Goal: Navigation & Orientation: Find specific page/section

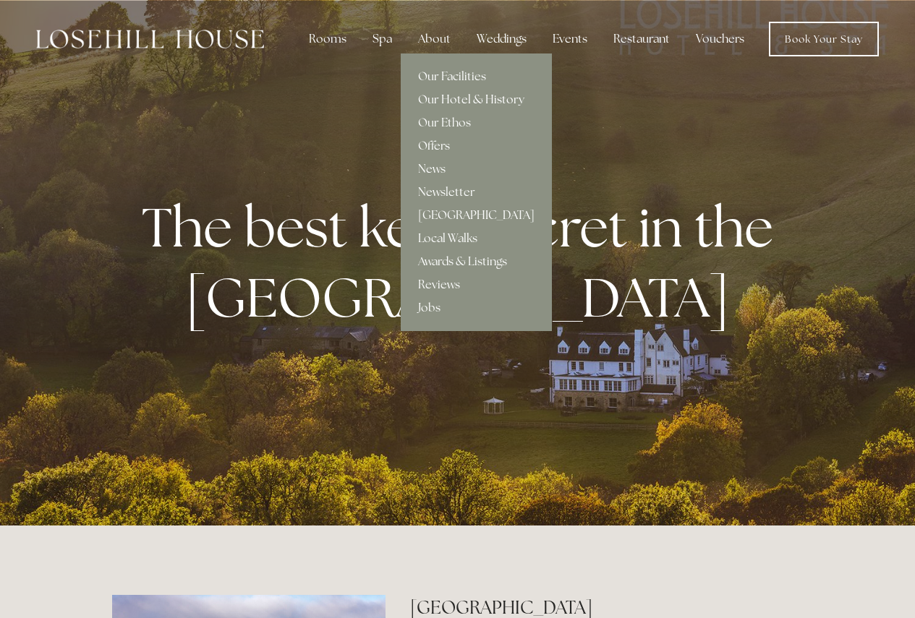
click at [440, 99] on link "Our Hotel & History" at bounding box center [476, 99] width 151 height 23
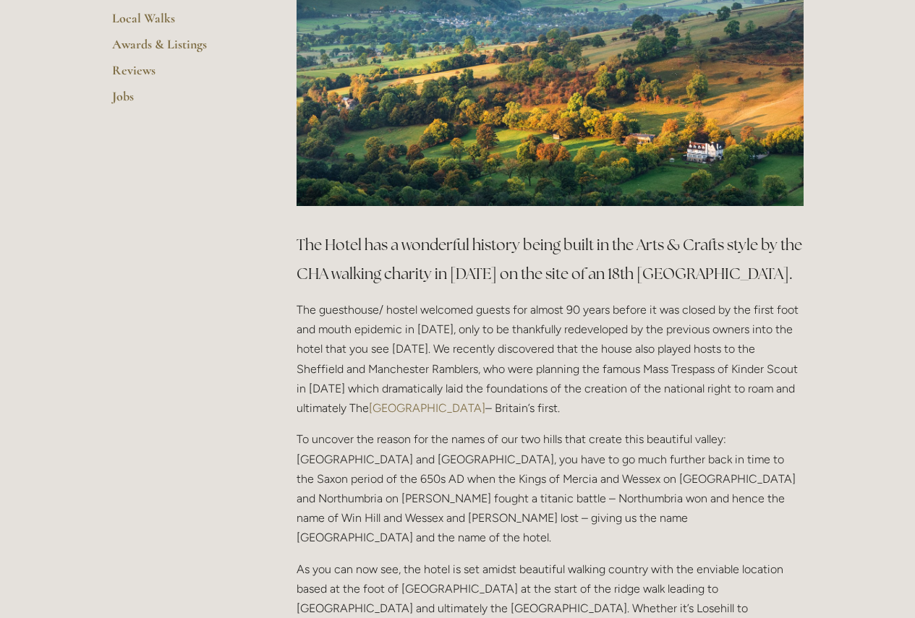
scroll to position [31, 0]
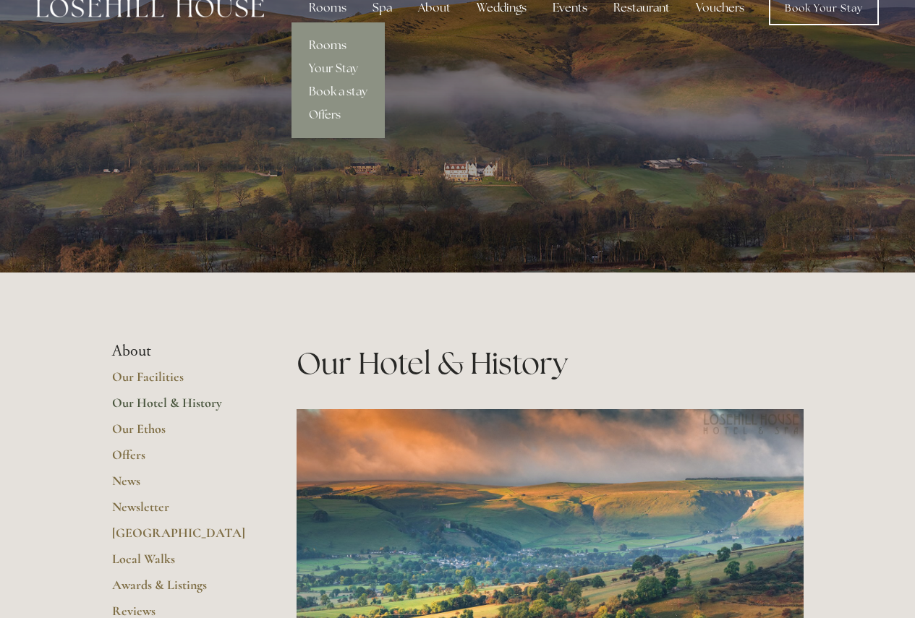
click at [333, 46] on link "Rooms" at bounding box center [337, 45] width 93 height 23
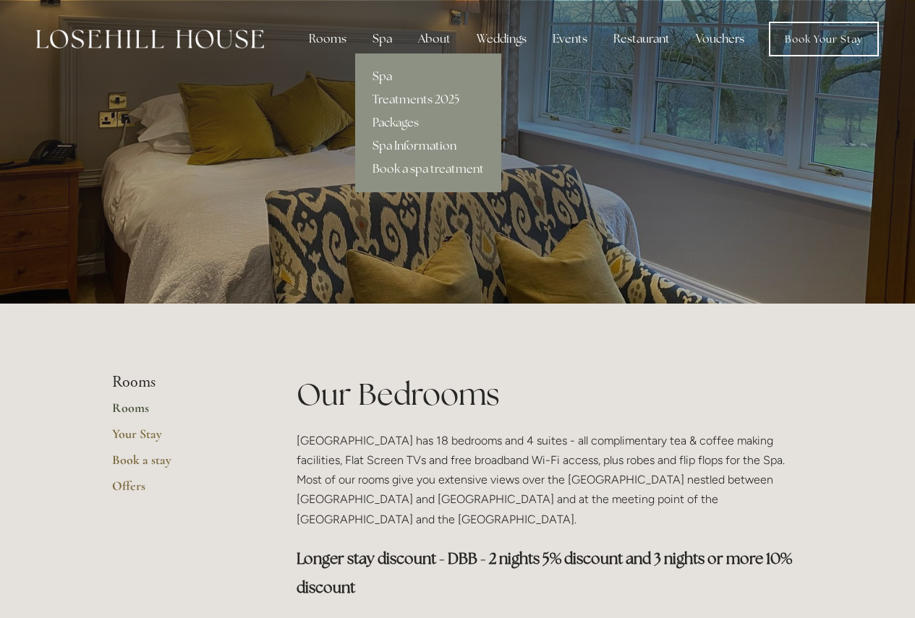
click at [413, 142] on link "Spa Information" at bounding box center [428, 145] width 146 height 23
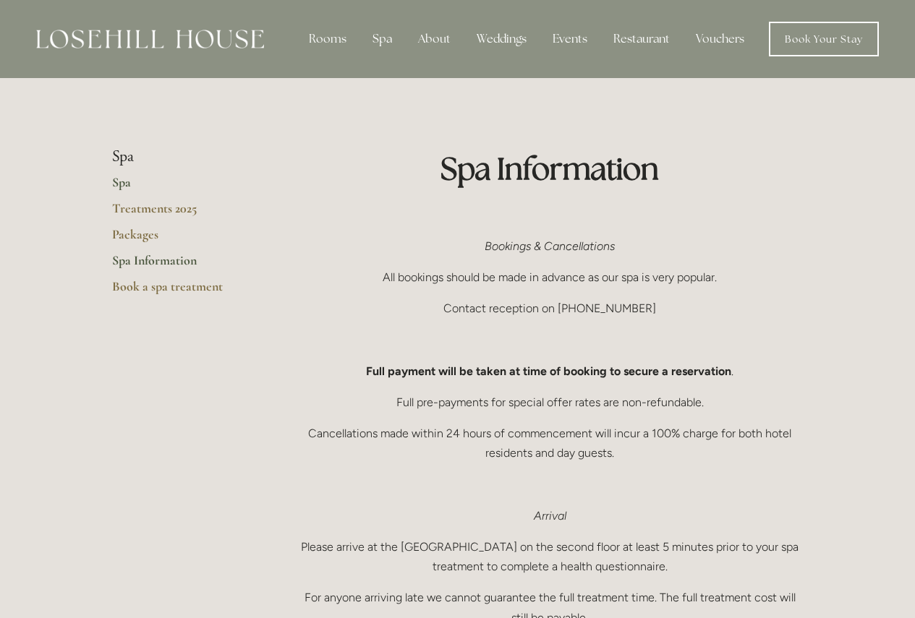
click at [129, 185] on link "Spa" at bounding box center [181, 187] width 138 height 26
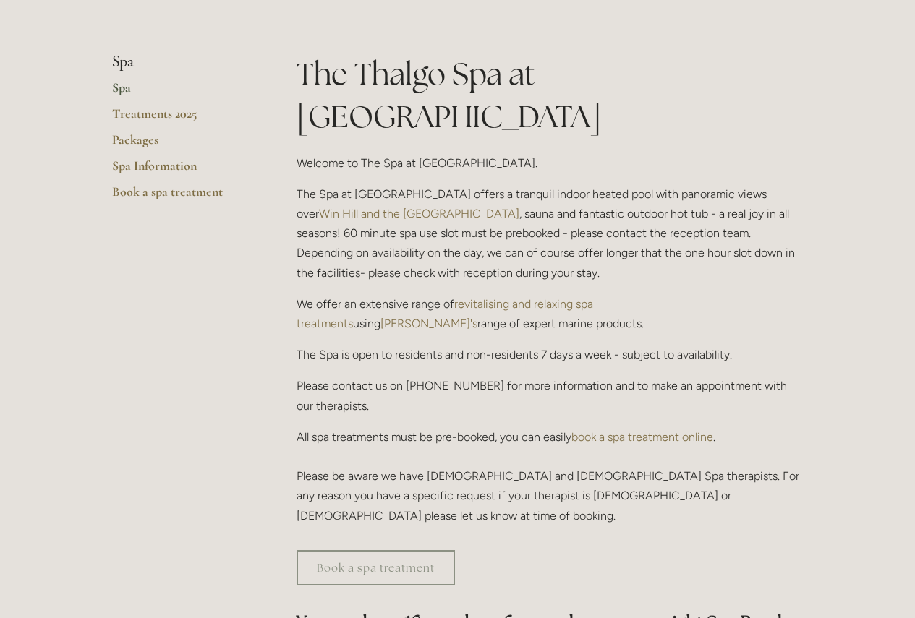
scroll to position [323, 0]
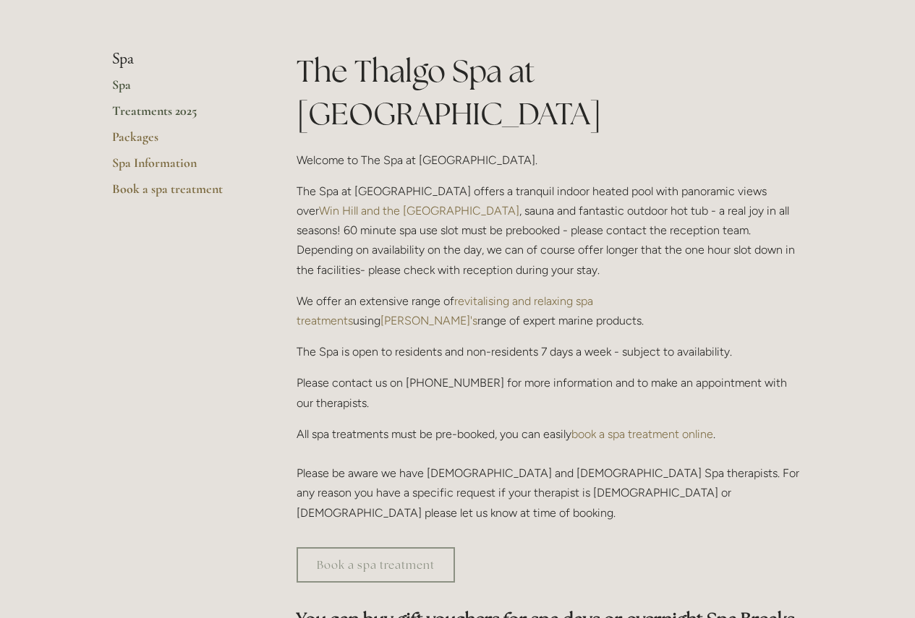
click at [120, 109] on link "Treatments 2025" at bounding box center [181, 116] width 138 height 26
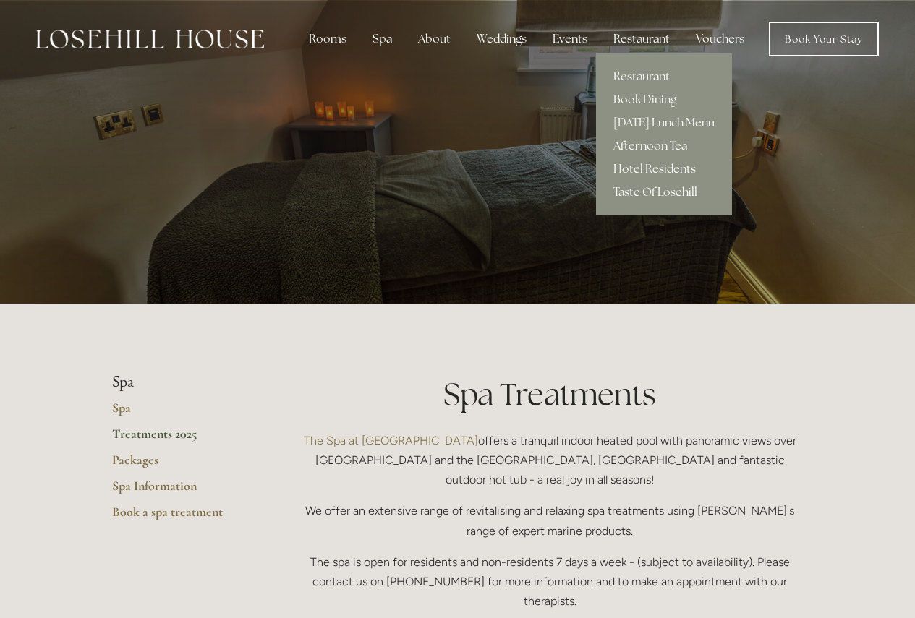
click at [642, 77] on link "Restaurant" at bounding box center [664, 76] width 136 height 23
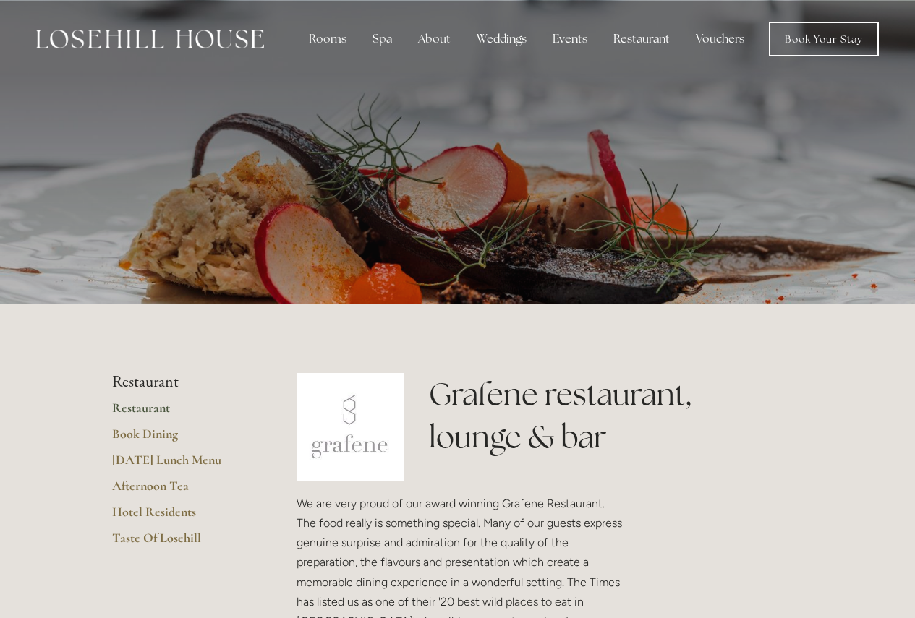
click at [667, 263] on div at bounding box center [457, 152] width 691 height 304
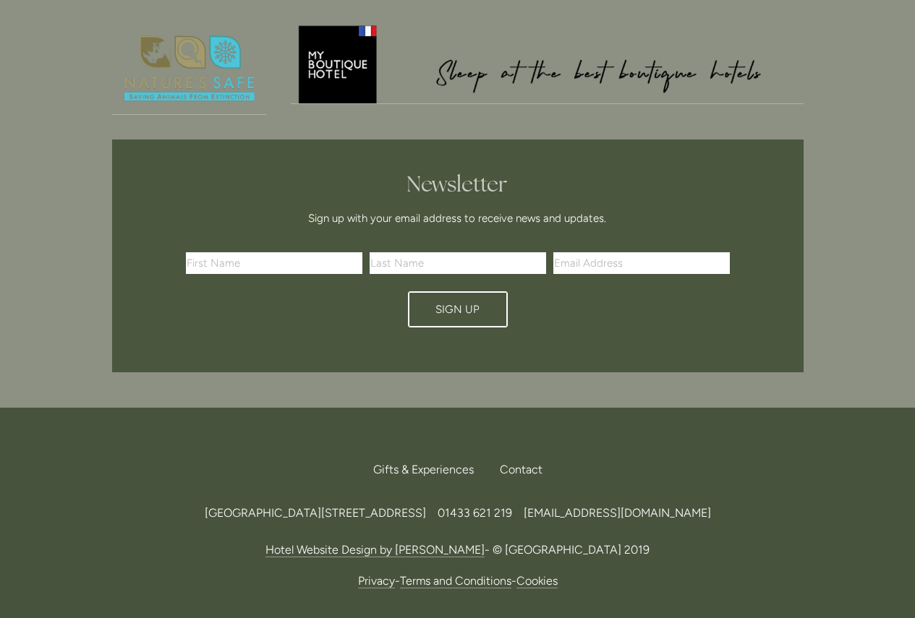
scroll to position [4812, 0]
